Goal: Transaction & Acquisition: Purchase product/service

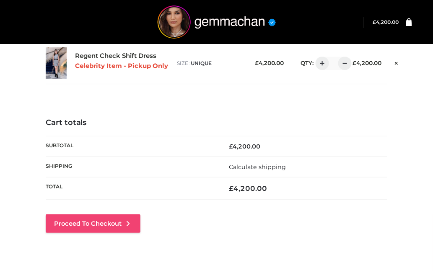
click at [117, 228] on link "Proceed to Checkout" at bounding box center [93, 223] width 95 height 18
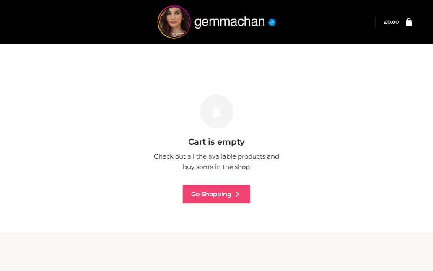
click at [214, 194] on link "Go Shopping" at bounding box center [216, 194] width 67 height 18
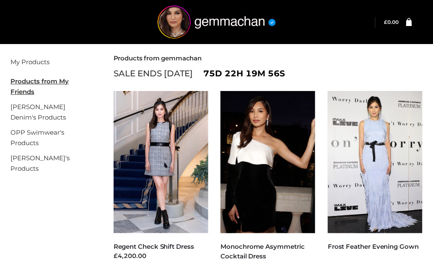
click at [214, 194] on li "CLOTHING , DRESSES , FFP Regent Check Shift Dress £4,200.00 Select options" at bounding box center [160, 181] width 107 height 180
click at [160, 162] on img at bounding box center [161, 162] width 95 height 142
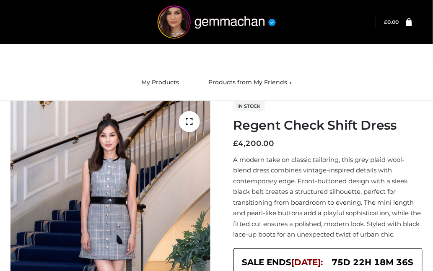
click at [299, 236] on p "A modern take on classic tailoring, this grey plaid wool-blend dress combines v…" at bounding box center [327, 196] width 189 height 85
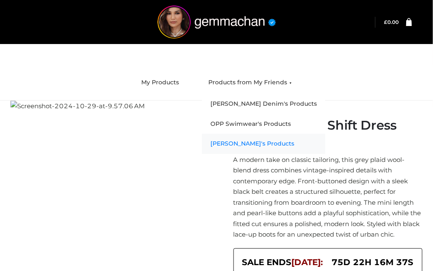
scroll to position [67, 0]
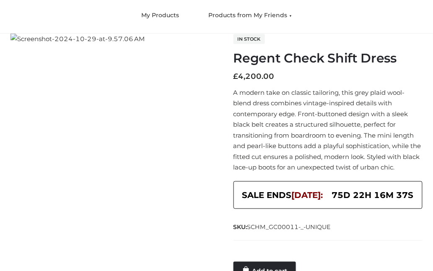
click at [321, 178] on div "In stock Regent Check Shift Dress £ 4,200.00 A modern take on classic tailoring…" at bounding box center [327, 157] width 189 height 246
click at [341, 202] on span "75d 22h 15m 5s" at bounding box center [373, 195] width 76 height 14
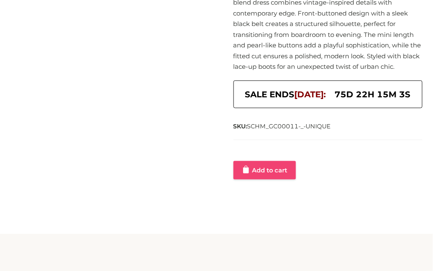
click at [276, 179] on link "Add to cart" at bounding box center [264, 170] width 62 height 18
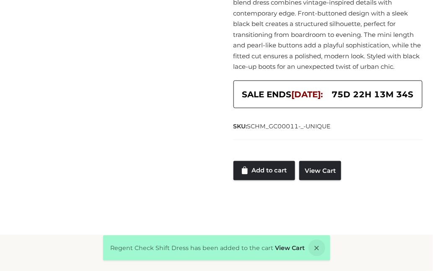
scroll to position [0, 0]
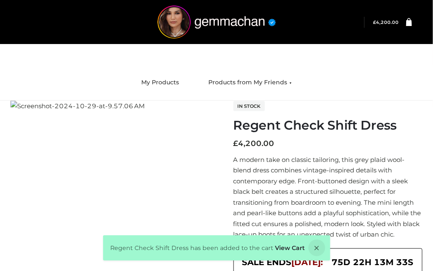
click at [386, 22] on bdi "£ 4,200.00" at bounding box center [386, 22] width 26 height 5
click at [315, 246] on icon at bounding box center [316, 247] width 17 height 17
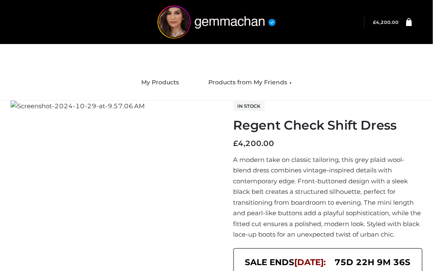
scroll to position [134, 0]
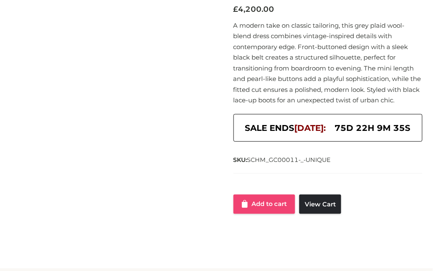
click at [267, 214] on link "Add to cart" at bounding box center [264, 203] width 62 height 19
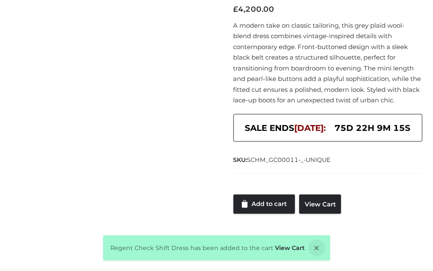
scroll to position [168, 0]
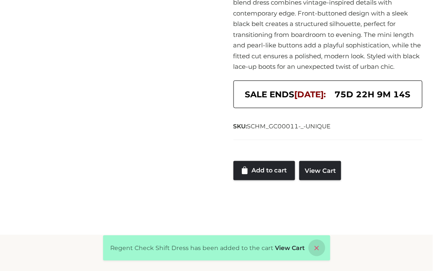
click at [314, 248] on icon at bounding box center [316, 247] width 17 height 17
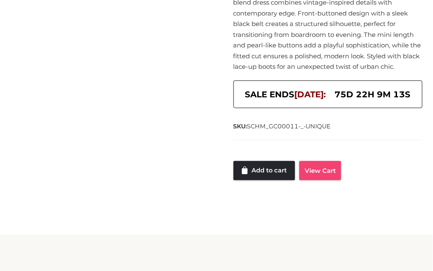
click at [316, 180] on link "View Cart" at bounding box center [320, 170] width 42 height 19
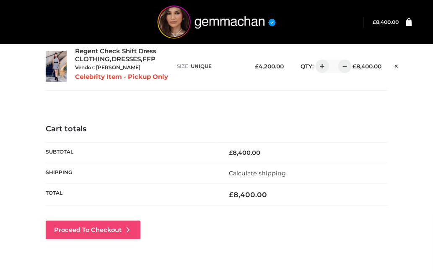
click at [98, 230] on link "Proceed to Checkout" at bounding box center [93, 229] width 95 height 18
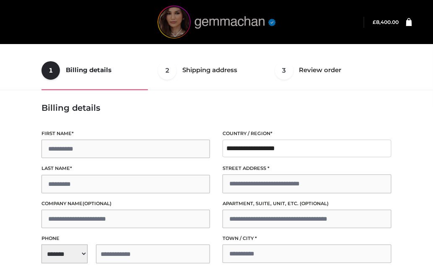
click at [217, 23] on img at bounding box center [217, 21] width 126 height 33
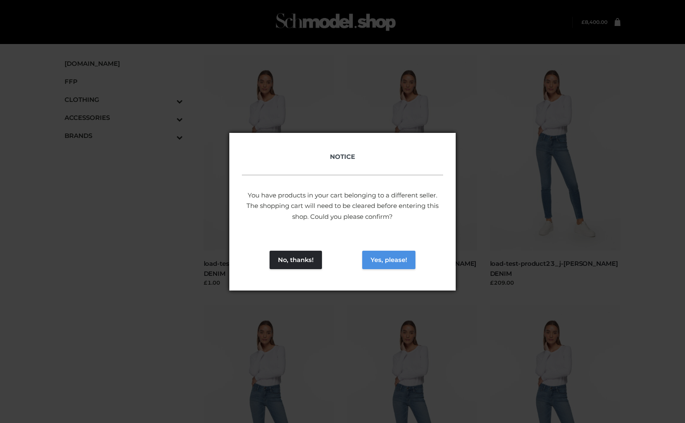
click at [401, 257] on button "Yes, please!" at bounding box center [388, 260] width 53 height 18
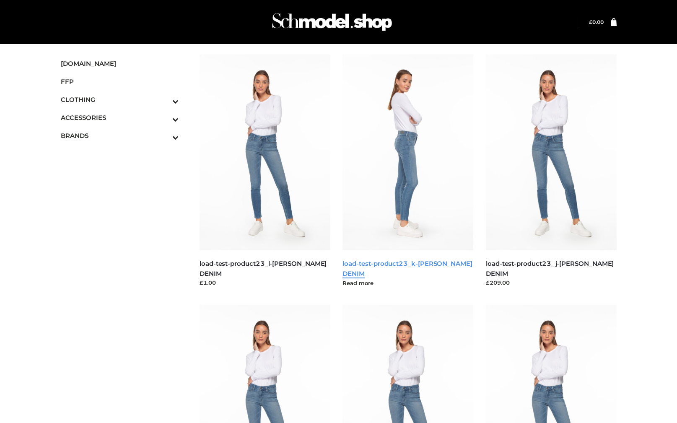
click at [422, 264] on link "load-test-product23_k-[PERSON_NAME] DENIM" at bounding box center [406, 268] width 129 height 18
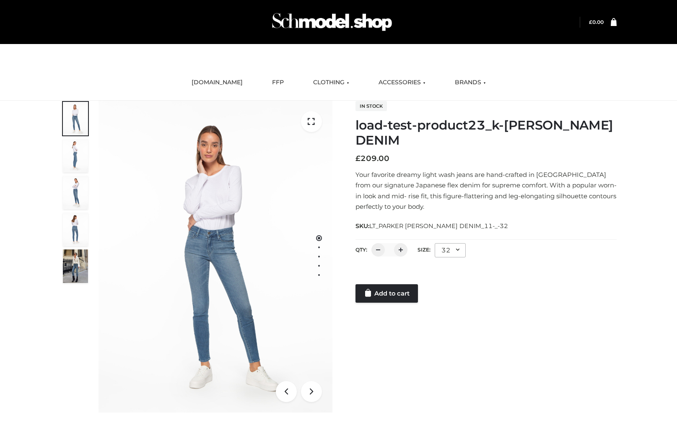
drag, startPoint x: 610, startPoint y: 331, endPoint x: 616, endPoint y: 336, distance: 8.0
click at [616, 336] on div "1 / 5 In stock load-test-product23_k-[PERSON_NAME] DENIM £ 209.00 Your favorite…" at bounding box center [338, 257] width 568 height 312
drag, startPoint x: 622, startPoint y: 422, endPoint x: 618, endPoint y: 418, distance: 5.3
click at [618, 419] on div "load-test-product23_k-PARKER SMITH DENIM BOTTOMS , BOWERY , CLOTHING , PARKERSM…" at bounding box center [338, 267] width 677 height 333
click at [387, 295] on link "Add to cart" at bounding box center [386, 293] width 62 height 18
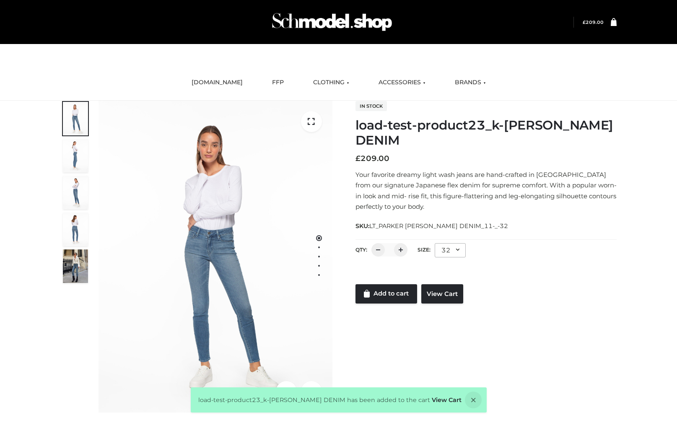
click at [613, 25] on icon at bounding box center [613, 22] width 6 height 8
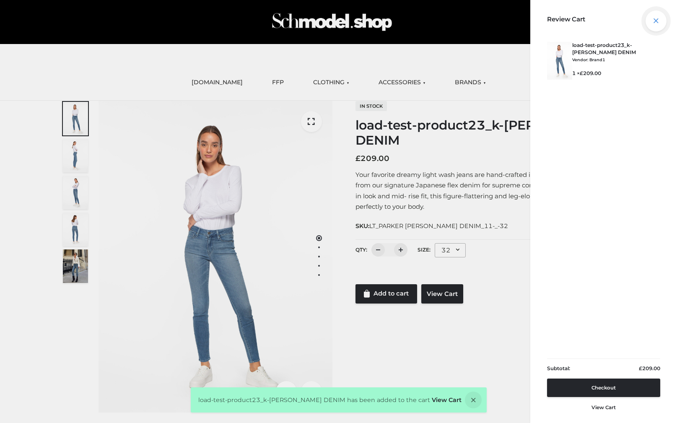
click at [655, 19] on icon at bounding box center [655, 20] width 21 height 21
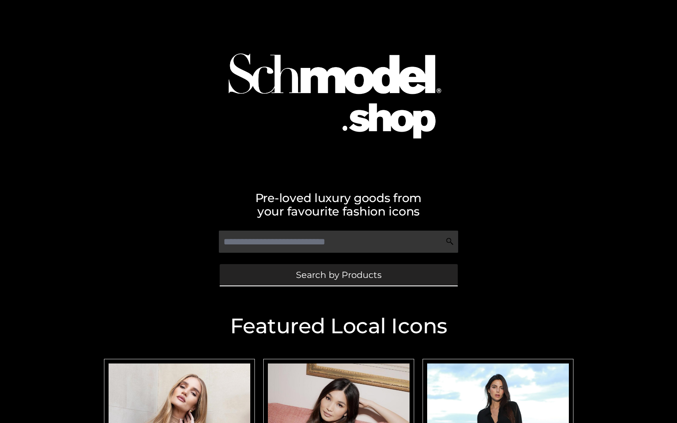
click at [331, 277] on span "Search by Products" at bounding box center [338, 274] width 85 height 9
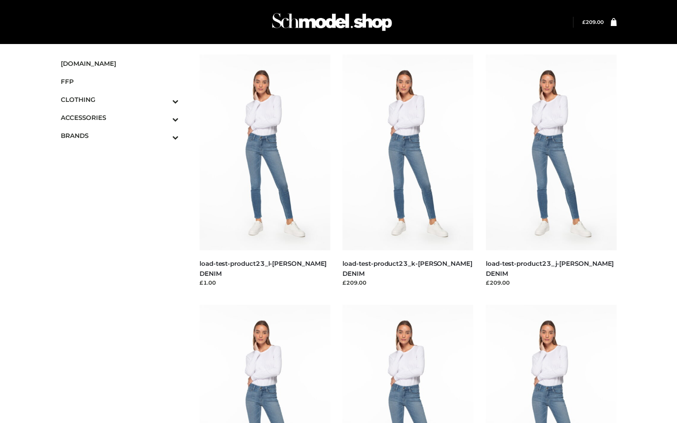
drag, startPoint x: 0, startPoint y: 0, endPoint x: 331, endPoint y: 289, distance: 439.4
click at [331, 277] on li "BOTTOMS , BOWERY , CLOTHING , PARKERSMITH load-test-product23_l-PARKER SMITH DE…" at bounding box center [264, 170] width 143 height 233
click at [616, 23] on div "Login" at bounding box center [338, 22] width 576 height 44
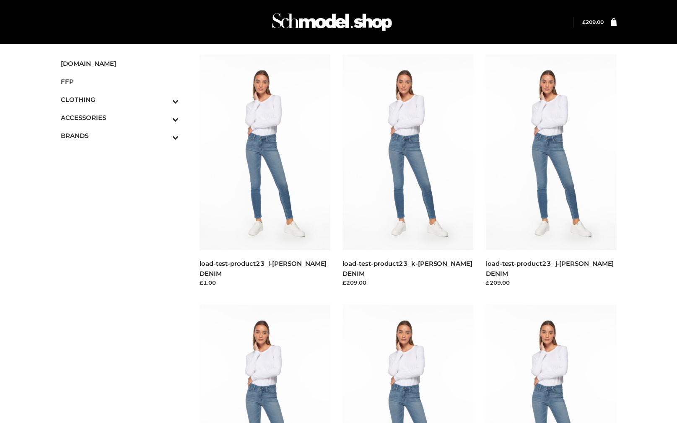
click at [610, 23] on icon at bounding box center [613, 22] width 6 height 8
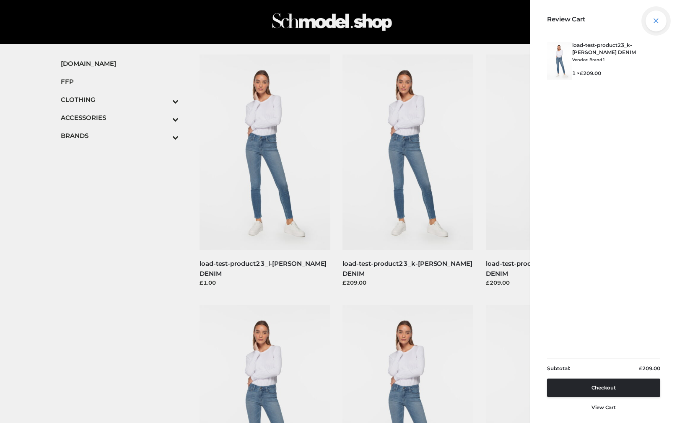
click at [655, 21] on icon at bounding box center [655, 20] width 21 height 21
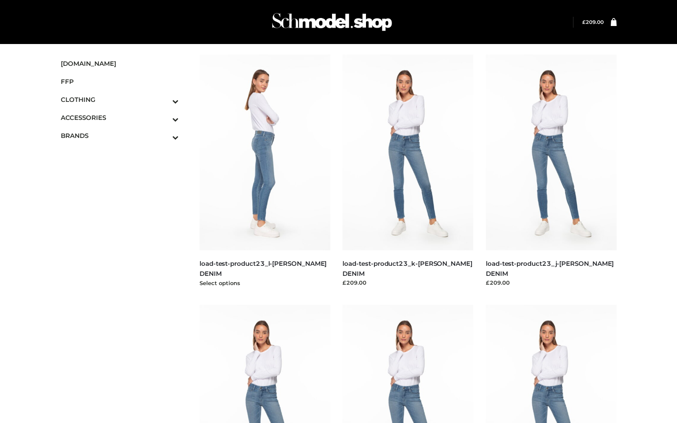
click at [259, 183] on img at bounding box center [264, 152] width 131 height 196
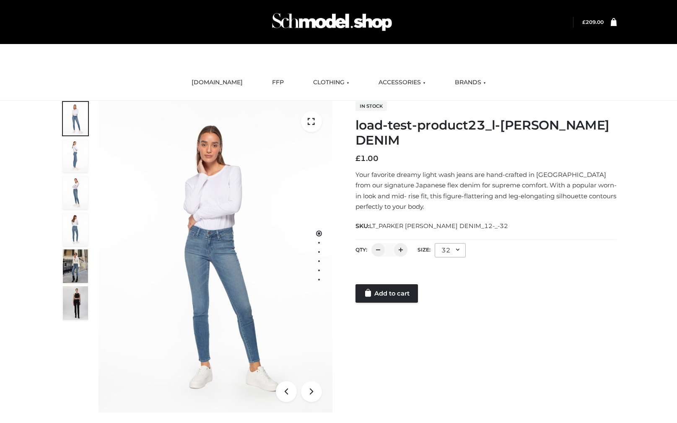
click at [462, 297] on div "Add to cart" at bounding box center [485, 293] width 261 height 18
click at [483, 208] on p "Your favorite dreamy light wash jeans are hand-crafted in Los Angeles from our …" at bounding box center [485, 190] width 261 height 43
click at [381, 296] on link "Add to cart" at bounding box center [386, 293] width 62 height 18
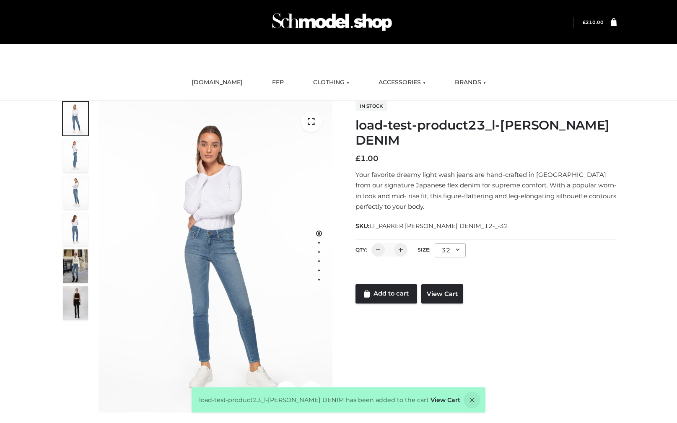
click at [611, 20] on icon at bounding box center [613, 22] width 6 height 8
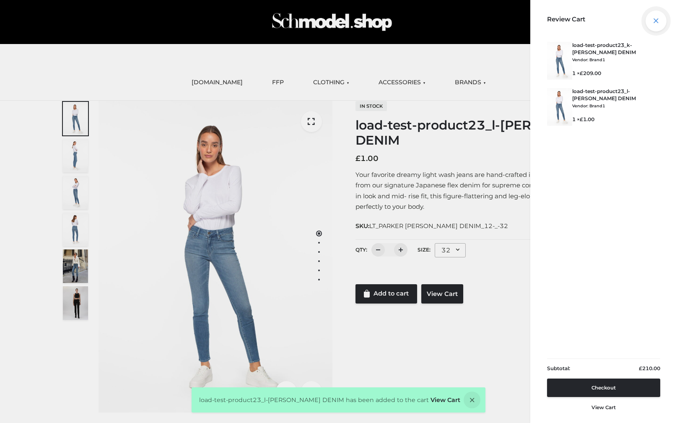
click at [656, 21] on icon at bounding box center [655, 20] width 21 height 21
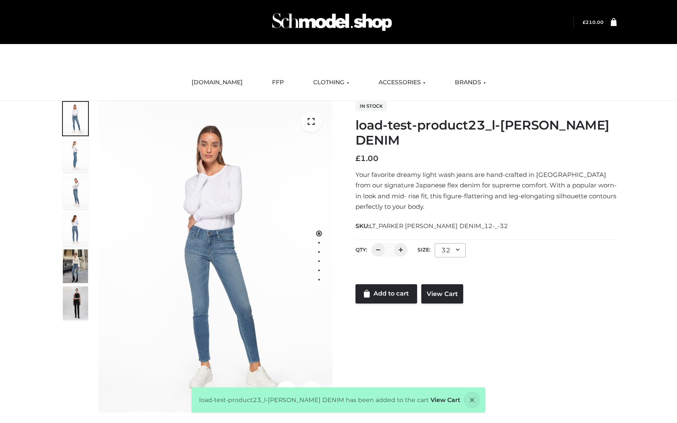
click at [613, 23] on icon at bounding box center [613, 22] width 6 height 8
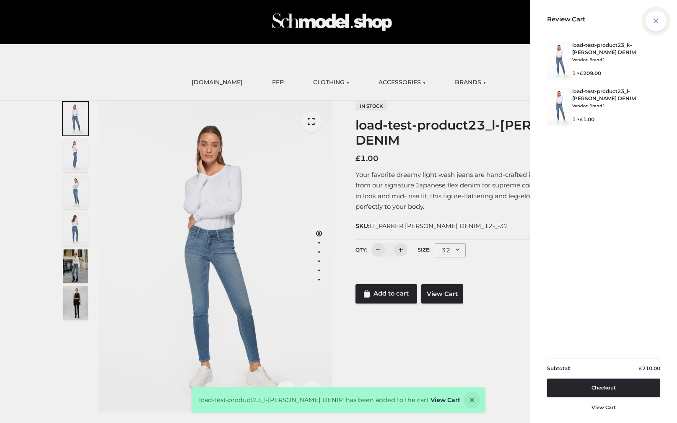
click at [659, 19] on icon at bounding box center [655, 20] width 21 height 21
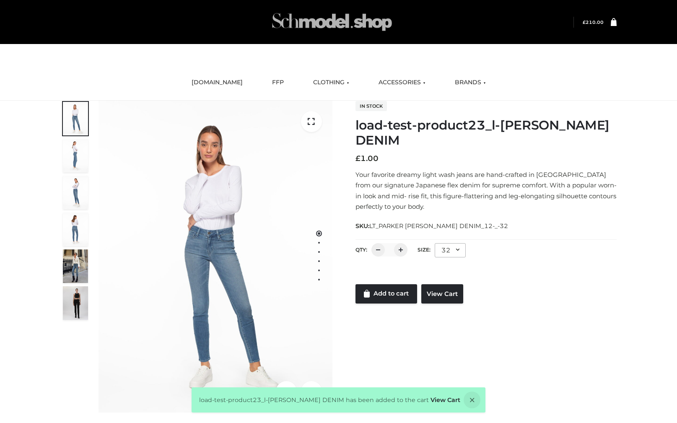
click at [319, 20] on img at bounding box center [332, 21] width 126 height 33
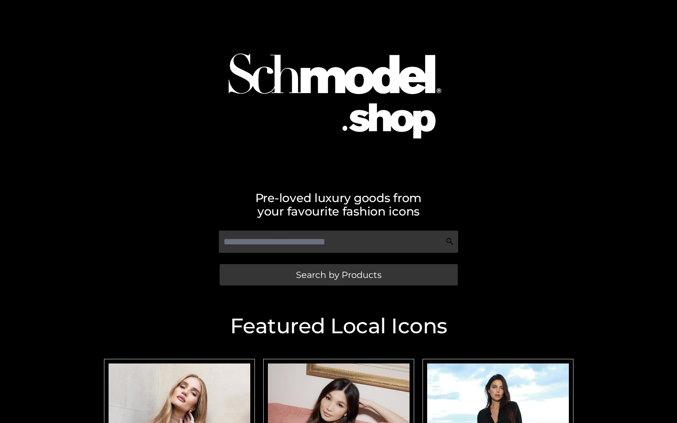
scroll to position [208, 0]
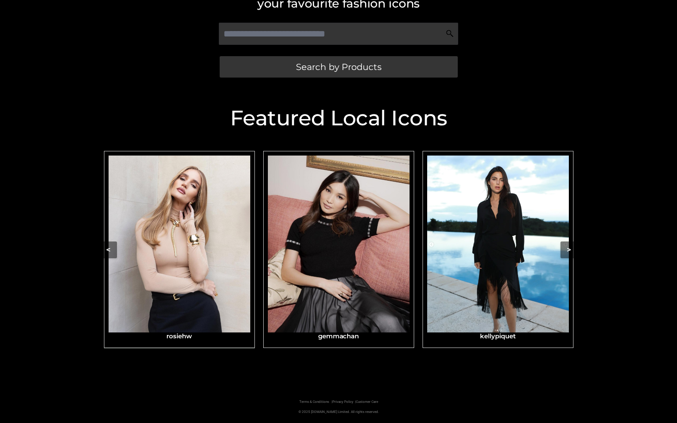
click at [161, 279] on img "Carousel Navigation" at bounding box center [180, 243] width 142 height 177
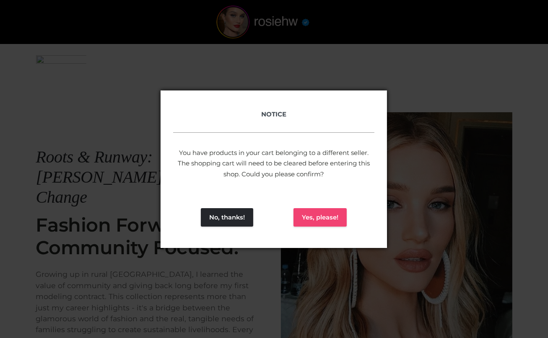
click at [319, 212] on button "Yes, please!" at bounding box center [319, 217] width 53 height 18
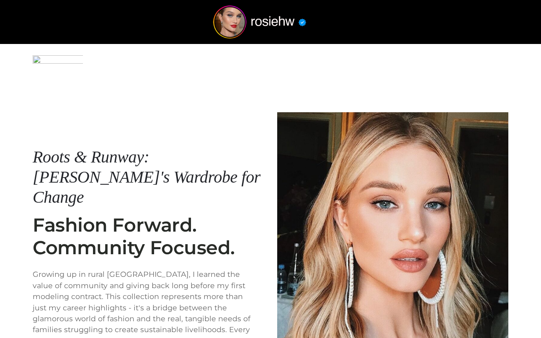
scroll to position [144, 0]
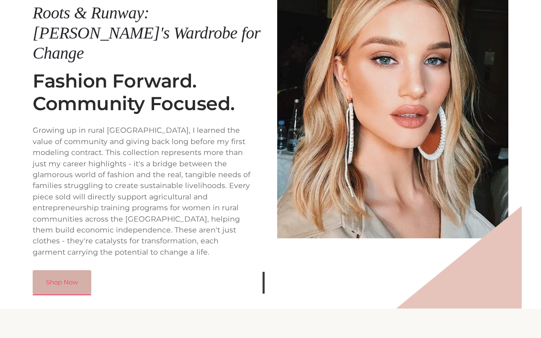
click at [61, 270] on link "Shop Now" at bounding box center [62, 282] width 59 height 24
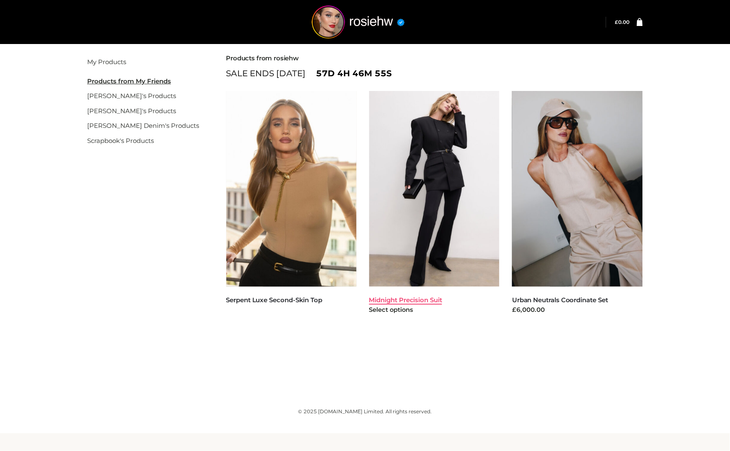
click at [432, 302] on link "Midnight Precision Suit" at bounding box center [405, 300] width 73 height 8
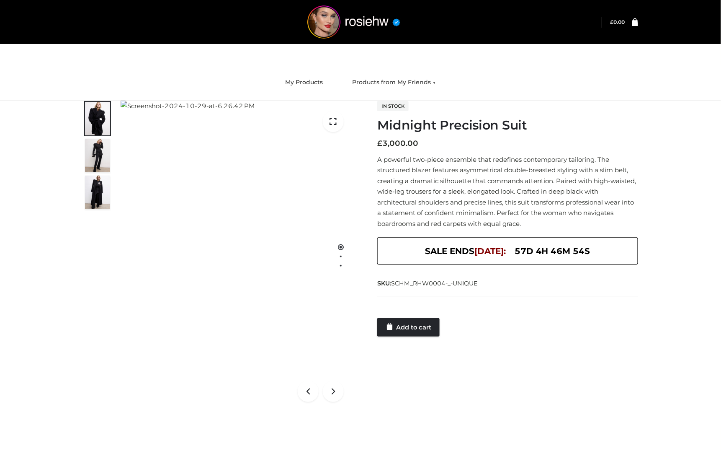
scroll to position [65, 0]
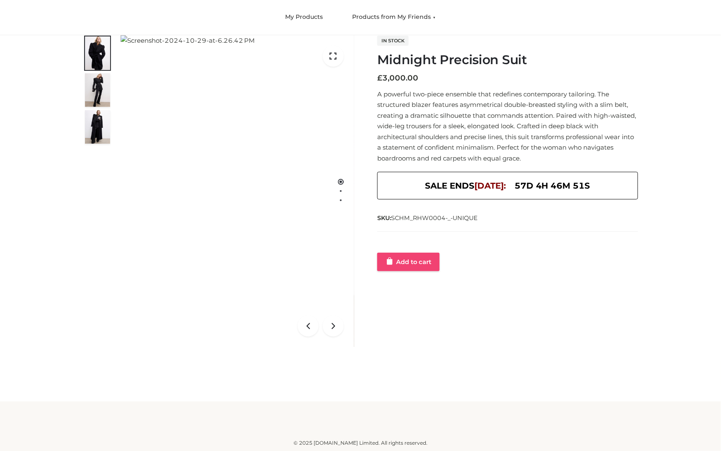
click at [407, 261] on link "Add to cart" at bounding box center [408, 262] width 62 height 18
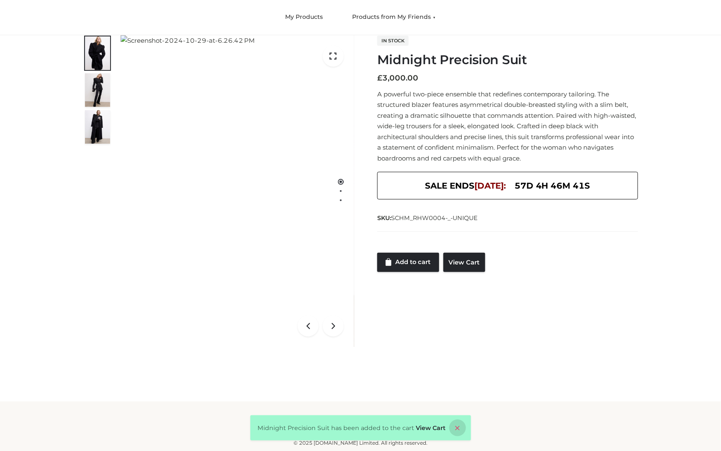
click at [452, 423] on icon at bounding box center [458, 427] width 17 height 17
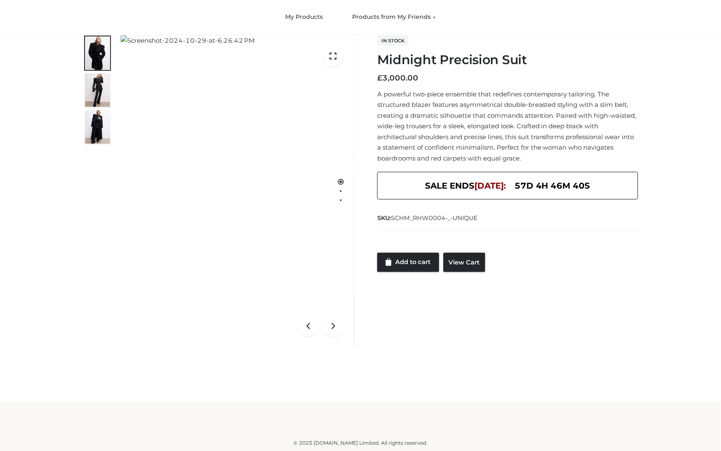
scroll to position [0, 0]
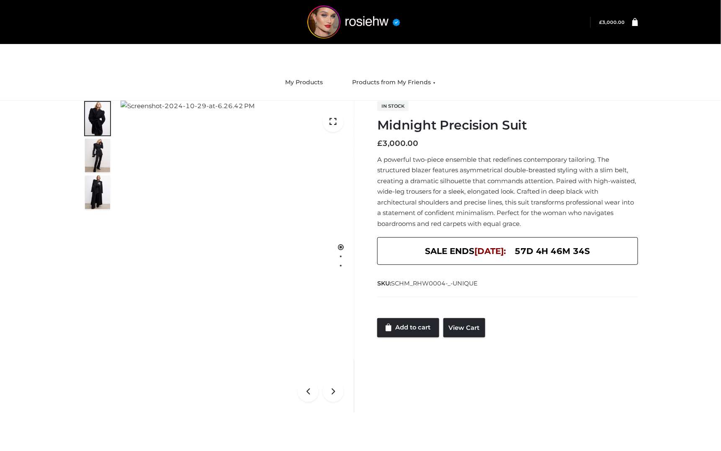
click at [622, 21] on bdi "£ 3,000.00" at bounding box center [613, 22] width 26 height 5
click at [640, 22] on div "Login" at bounding box center [360, 22] width 576 height 44
click at [637, 26] on icon at bounding box center [636, 22] width 6 height 8
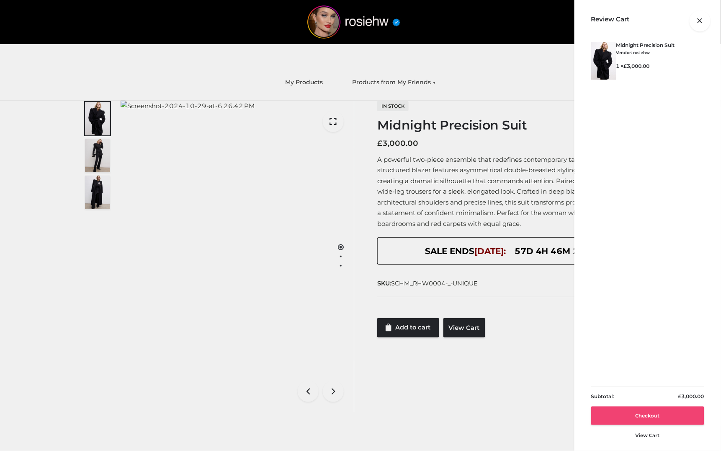
click at [659, 413] on link "Checkout" at bounding box center [648, 415] width 113 height 18
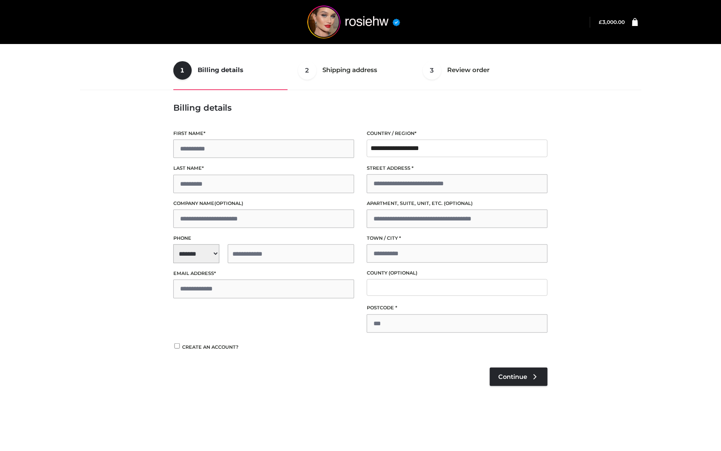
click at [623, 22] on bdi "£ 3,000.00" at bounding box center [613, 22] width 26 height 6
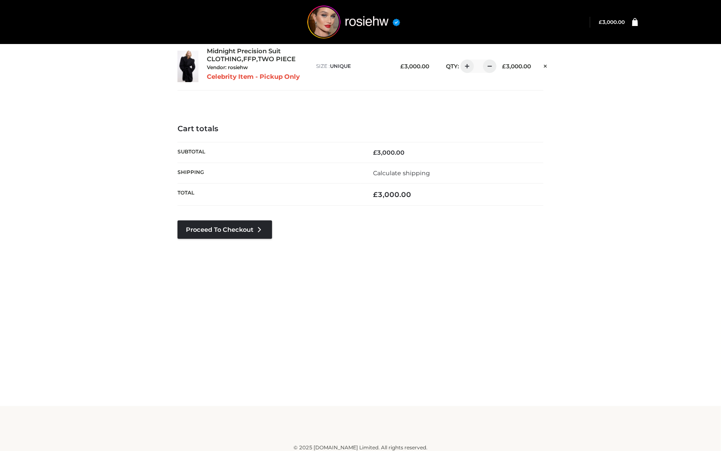
click at [636, 22] on icon at bounding box center [636, 22] width 6 height 8
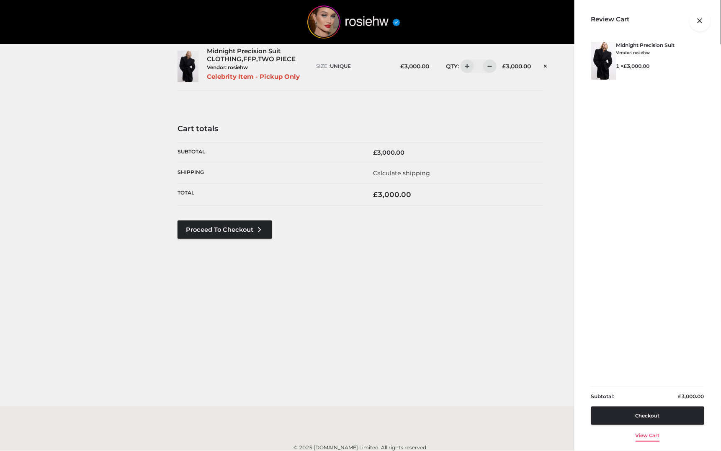
click at [652, 434] on link "View cart" at bounding box center [648, 434] width 24 height 18
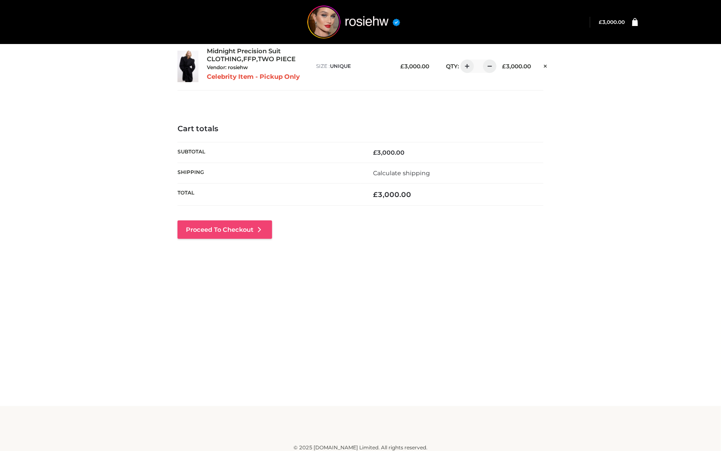
click at [259, 231] on icon at bounding box center [260, 229] width 8 height 8
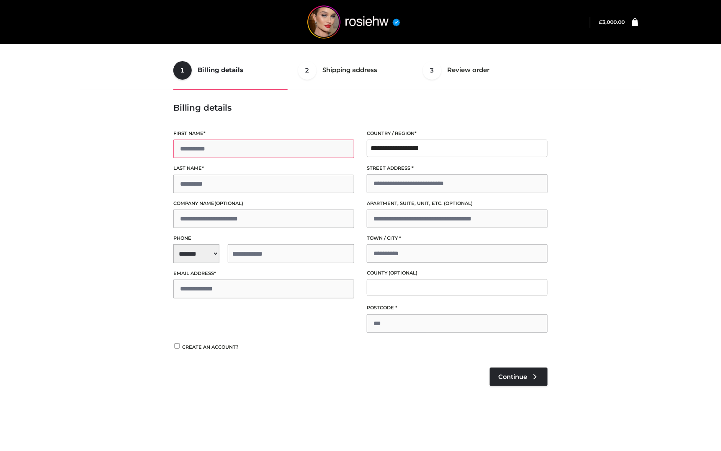
click at [200, 148] on input "First name *" at bounding box center [263, 149] width 181 height 18
click at [342, 72] on ul "1 Billing details Billing 2 Shipping address Shipping 3 Review order Order" at bounding box center [360, 70] width 375 height 39
click at [341, 32] on img at bounding box center [354, 21] width 126 height 33
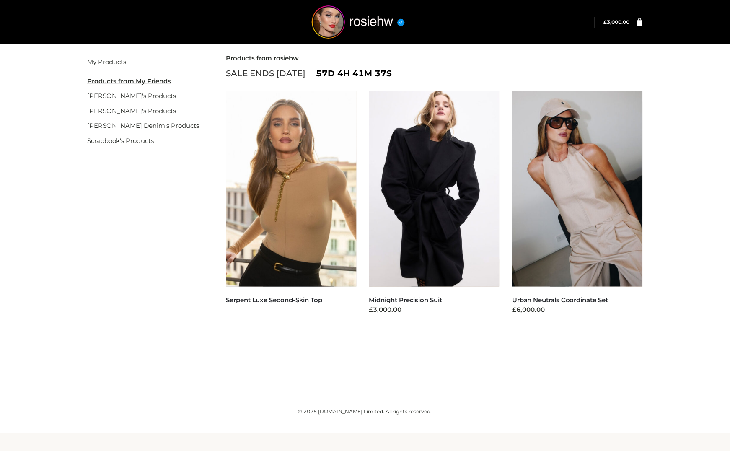
click at [152, 234] on div "Filter My Products Products from My Friends [PERSON_NAME]'s Products [PERSON_NA…" at bounding box center [365, 206] width 576 height 328
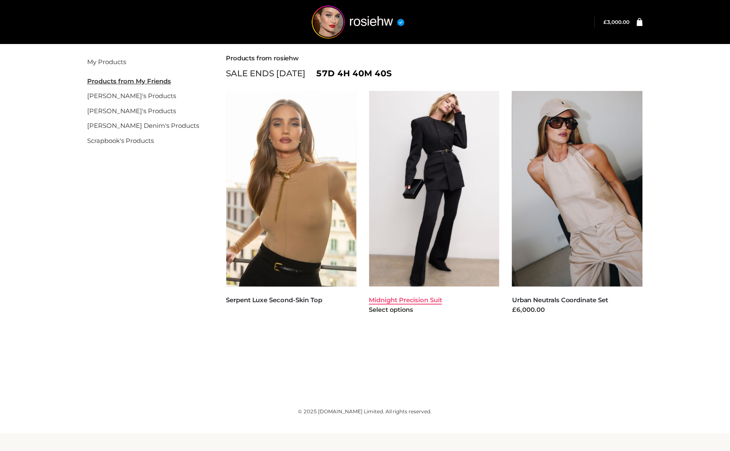
click at [402, 296] on link "Midnight Precision Suit" at bounding box center [405, 300] width 73 height 8
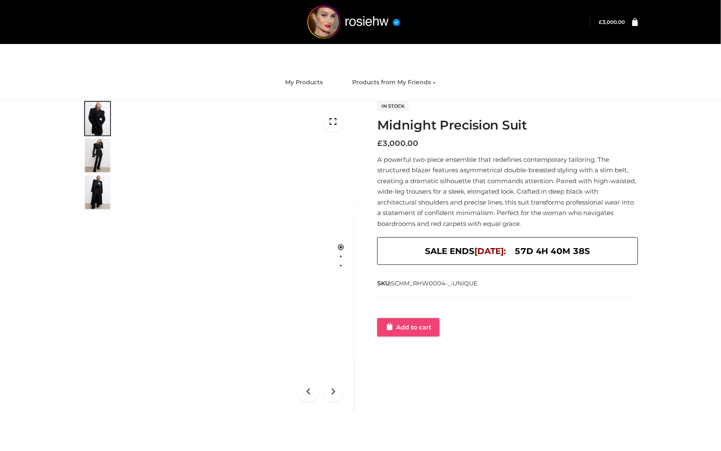
click at [405, 328] on link "Add to cart" at bounding box center [408, 327] width 62 height 18
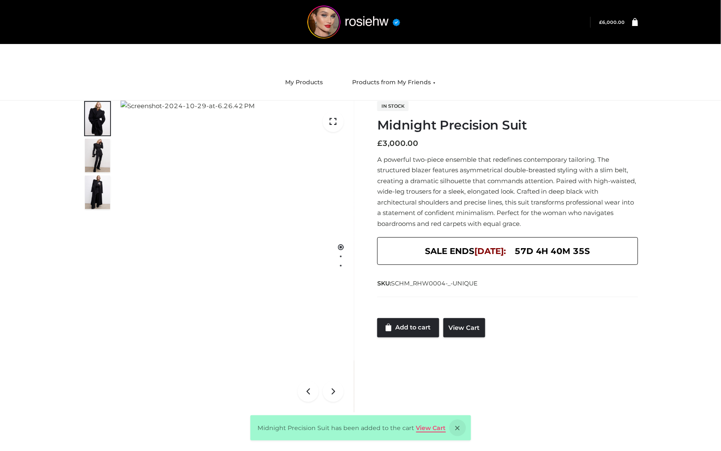
click at [427, 429] on link "View Cart" at bounding box center [431, 428] width 30 height 8
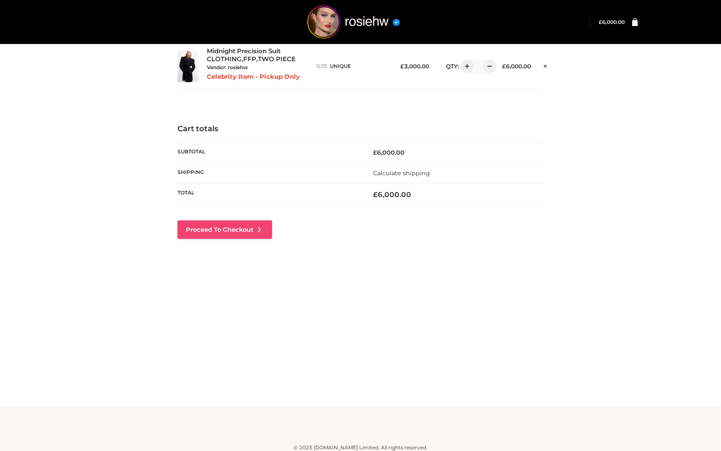
click at [272, 235] on link "Proceed to Checkout" at bounding box center [225, 229] width 95 height 18
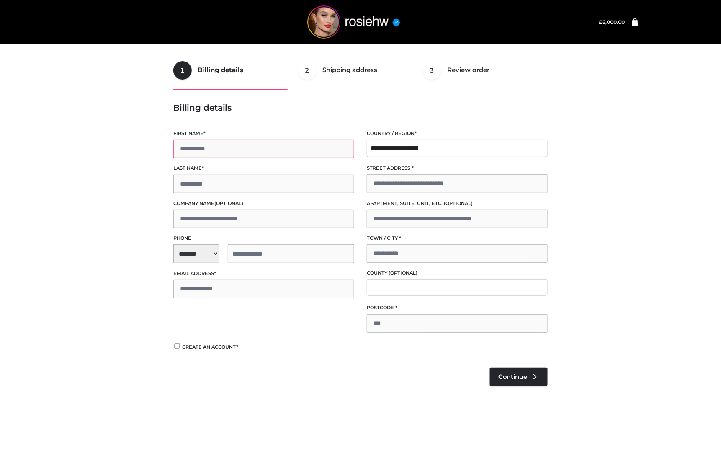
click at [198, 146] on input "First name *" at bounding box center [263, 149] width 181 height 18
click at [222, 72] on ul "1 Billing details Billing 2 Shipping address Shipping 3 Review order Order" at bounding box center [360, 70] width 375 height 39
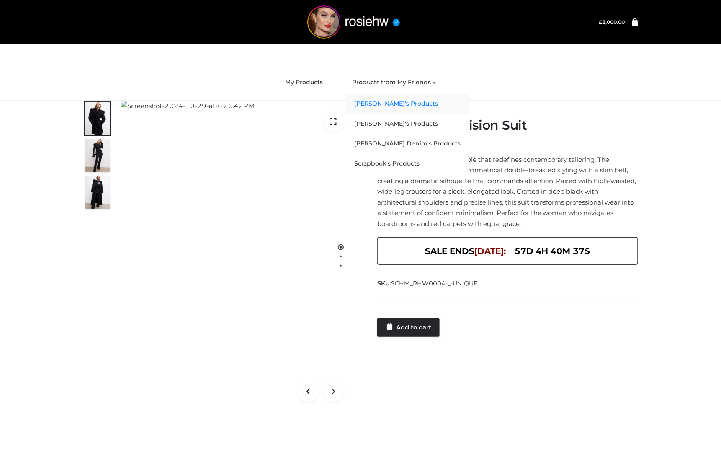
click at [404, 106] on link "[PERSON_NAME]'s Products" at bounding box center [407, 104] width 123 height 20
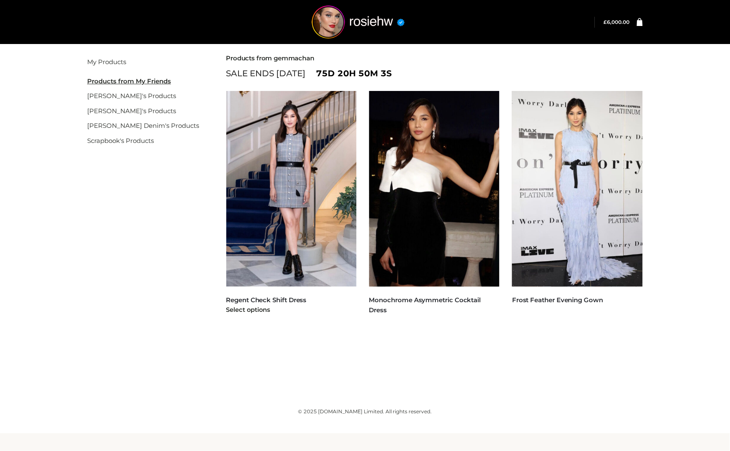
click at [334, 283] on img at bounding box center [291, 189] width 131 height 196
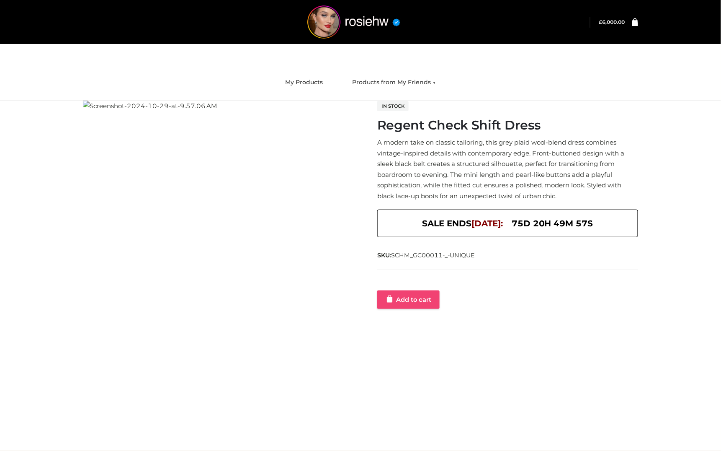
click at [400, 297] on link "Add to cart" at bounding box center [408, 299] width 62 height 18
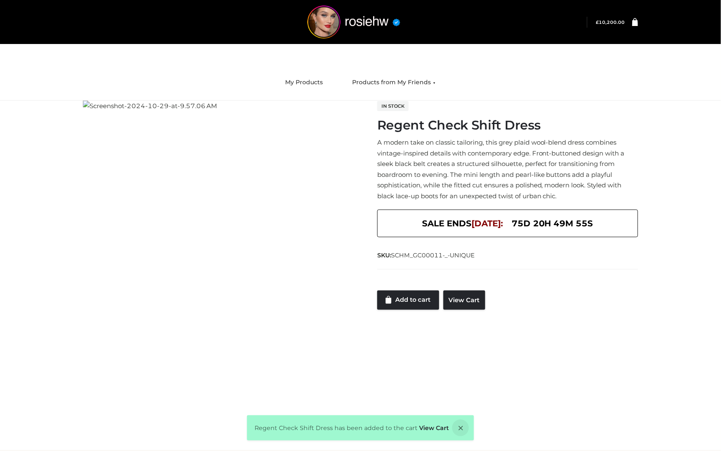
click at [636, 21] on icon at bounding box center [636, 22] width 6 height 8
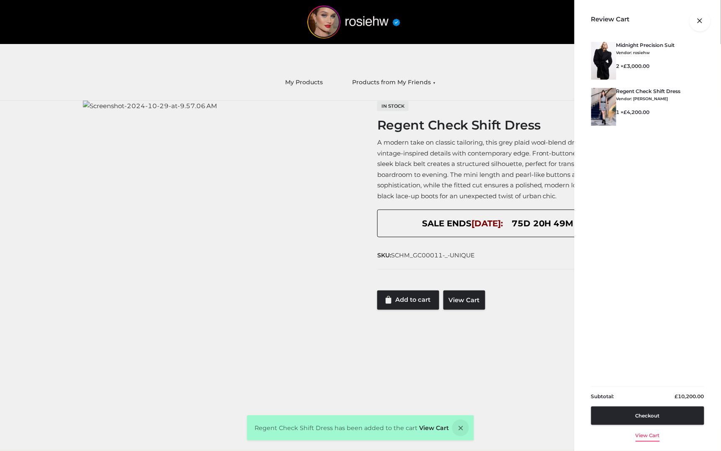
click at [648, 440] on link "View cart" at bounding box center [648, 434] width 24 height 18
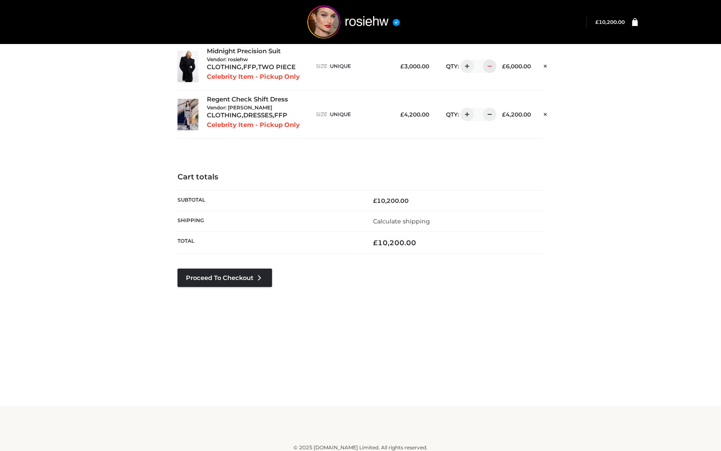
click at [496, 70] on div at bounding box center [489, 65] width 13 height 13
type input "*"
drag, startPoint x: 577, startPoint y: 184, endPoint x: 572, endPoint y: 237, distance: 53.0
click at [572, 202] on div "**********" at bounding box center [361, 253] width 568 height 194
click at [262, 282] on link "Proceed to Checkout" at bounding box center [225, 278] width 95 height 18
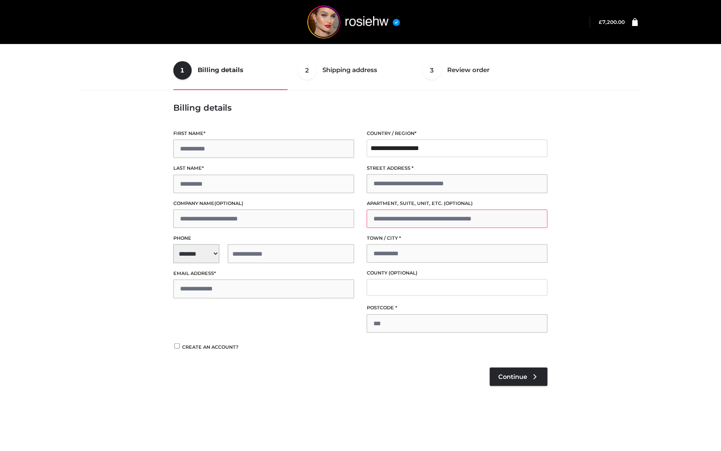
drag, startPoint x: 0, startPoint y: 0, endPoint x: 426, endPoint y: 225, distance: 481.8
click at [431, 221] on input "Apartment, suite, unit, etc. (optional)" at bounding box center [457, 218] width 181 height 18
click at [405, 176] on input "Street address *" at bounding box center [457, 183] width 181 height 18
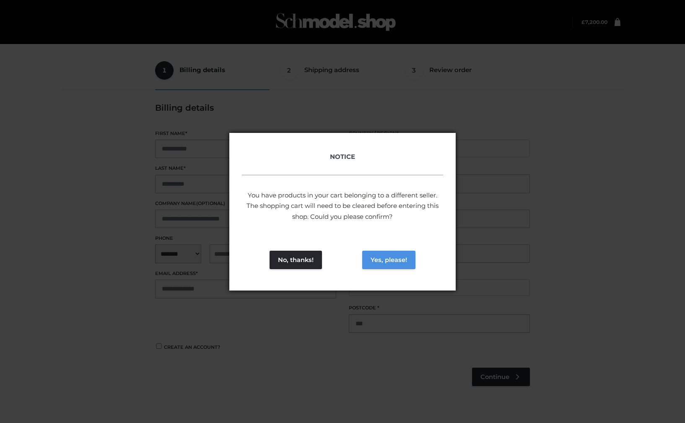
click at [401, 264] on button "Yes, please!" at bounding box center [388, 260] width 53 height 18
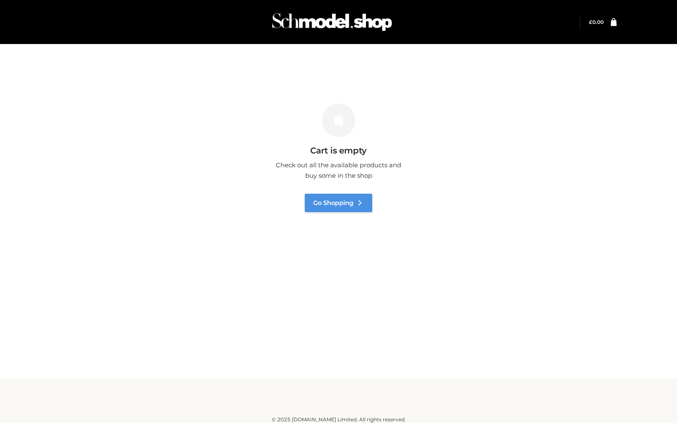
click at [362, 194] on link "Go Shopping" at bounding box center [338, 203] width 67 height 18
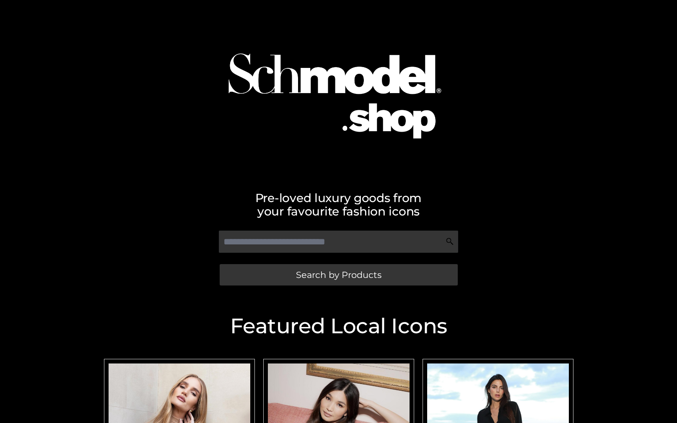
click at [260, 261] on div "Search by Products" at bounding box center [338, 274] width 469 height 27
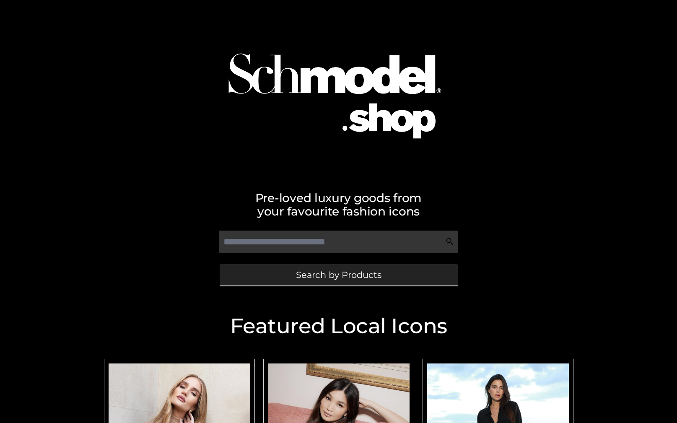
click at [298, 281] on link "Search by Products" at bounding box center [339, 274] width 238 height 21
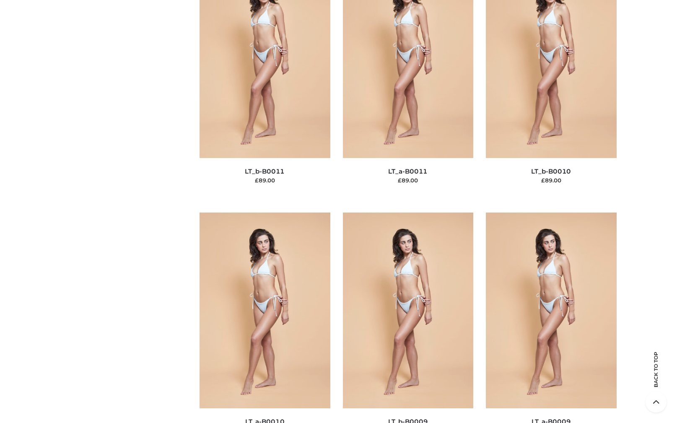
scroll to position [3792, 0]
